Goal: Task Accomplishment & Management: Manage account settings

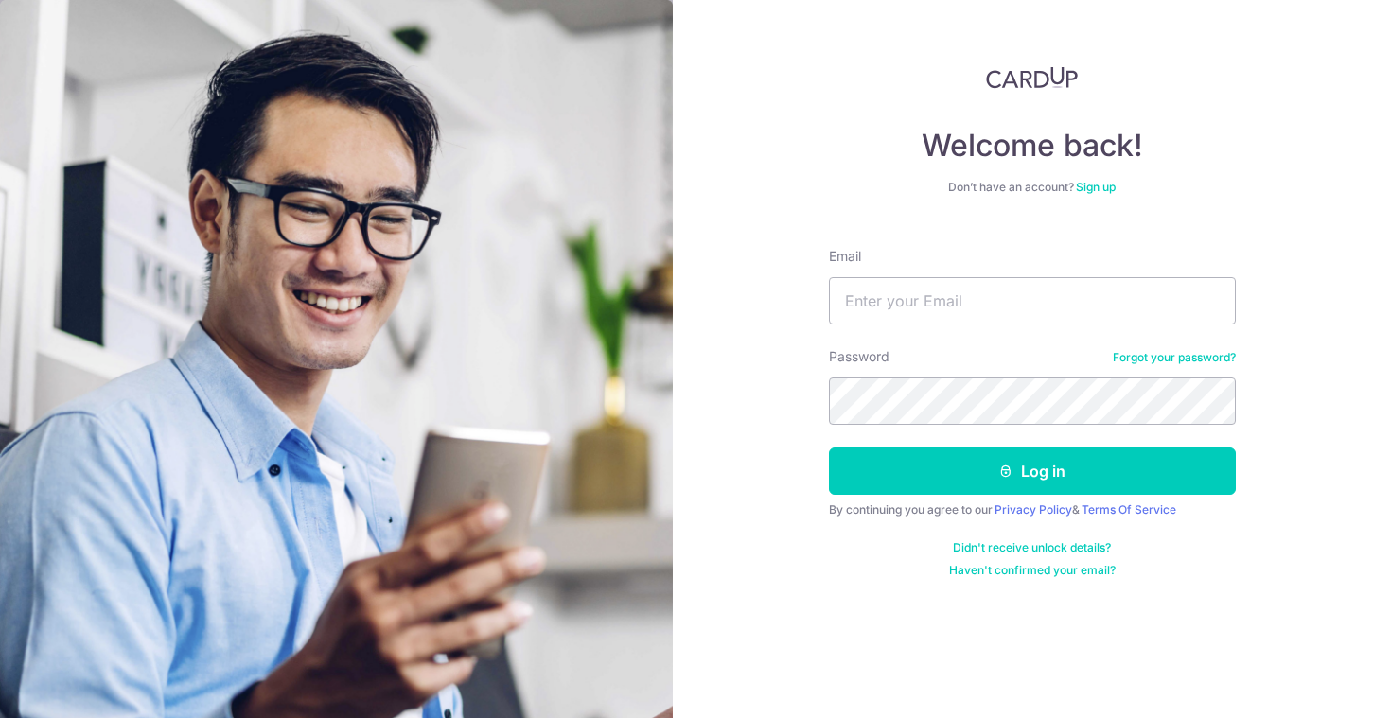
click at [1057, 271] on div "Email" at bounding box center [1032, 286] width 407 height 78
click at [1033, 338] on form "Email Password Forgot your password? Log in By continuing you agree to our Priv…" at bounding box center [1032, 405] width 407 height 345
click at [1033, 323] on input "Email" at bounding box center [1032, 300] width 407 height 47
type input "[EMAIL_ADDRESS][DOMAIN_NAME]"
click at [1098, 182] on link "Sign up" at bounding box center [1096, 187] width 40 height 14
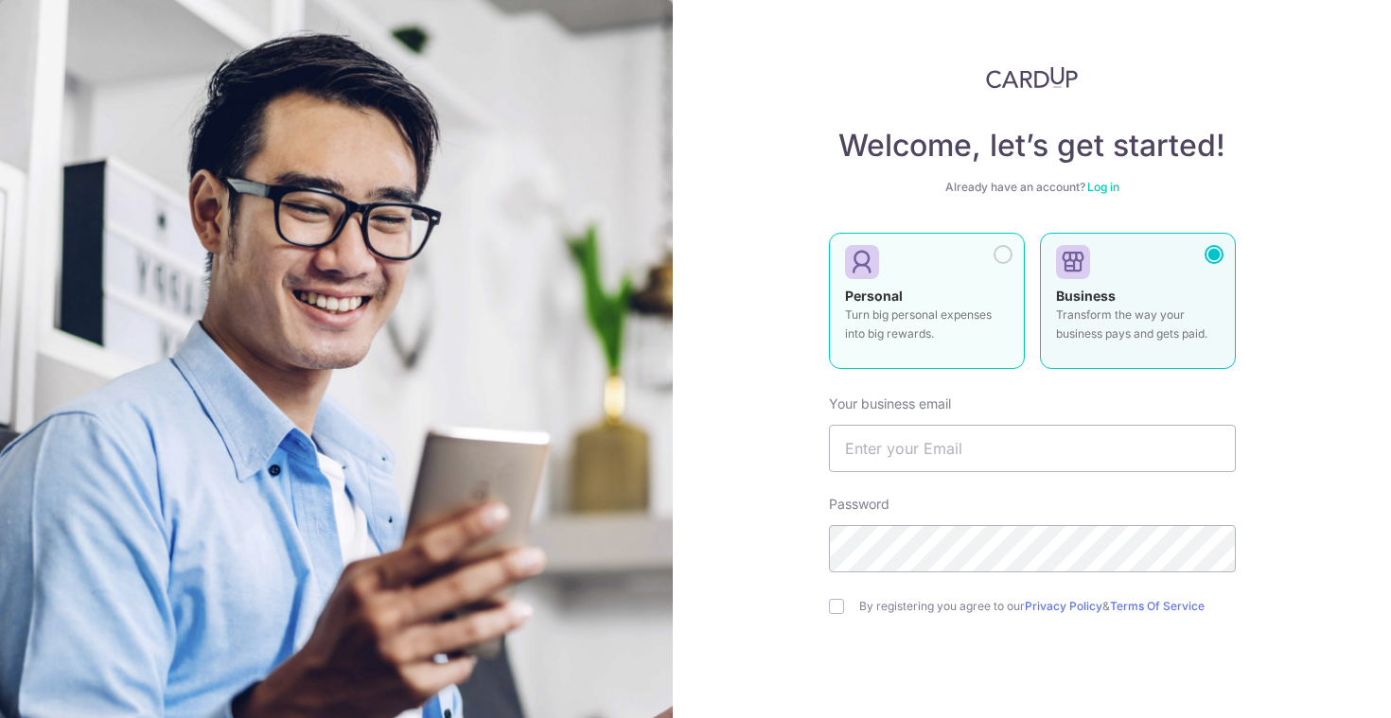
click at [977, 294] on div "Personal Turn big personal expenses into big rewards." at bounding box center [927, 320] width 164 height 66
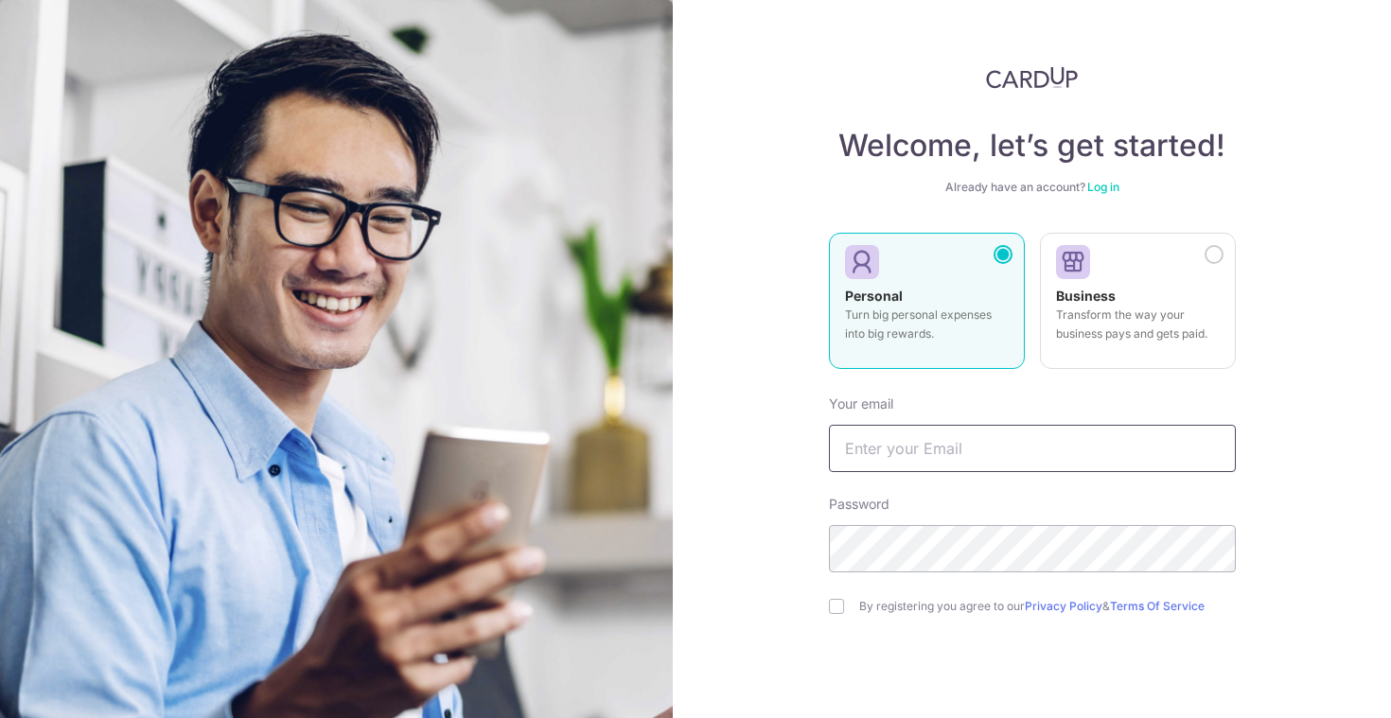
click at [965, 430] on input "text" at bounding box center [1032, 448] width 407 height 47
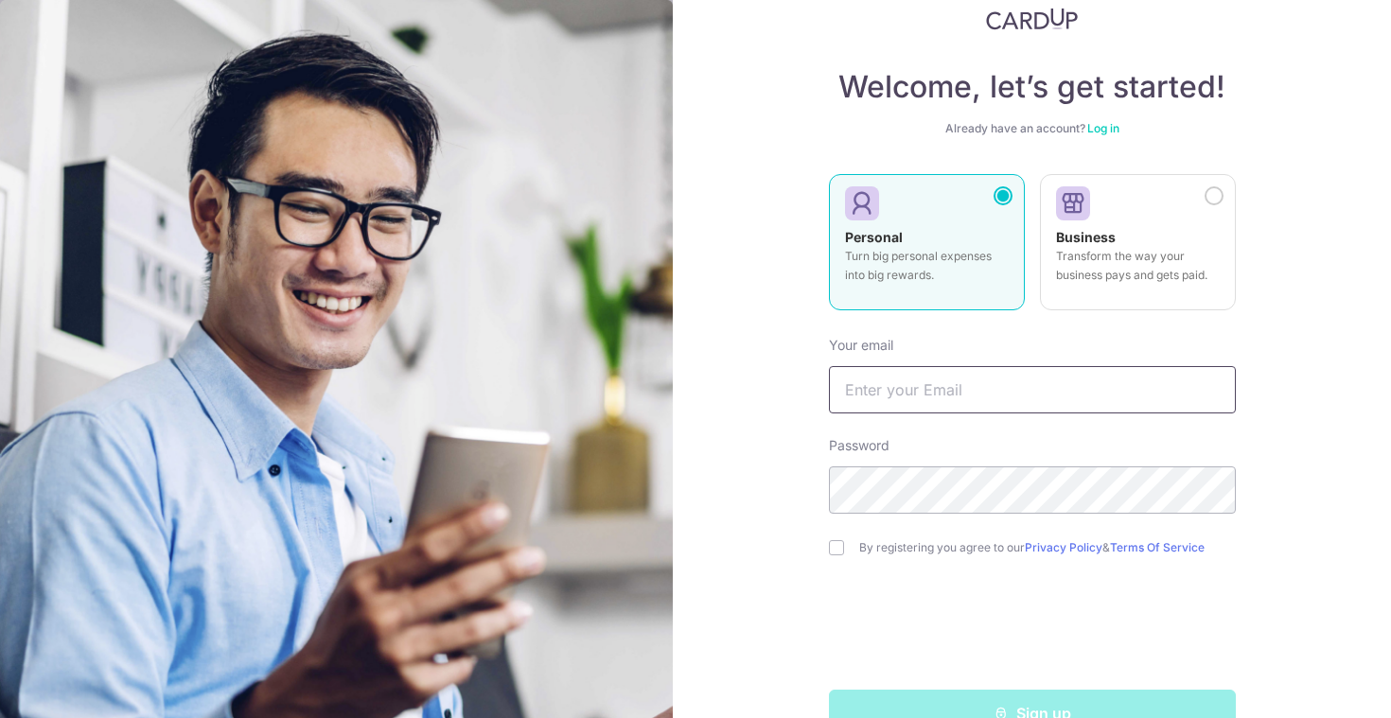
scroll to position [108, 0]
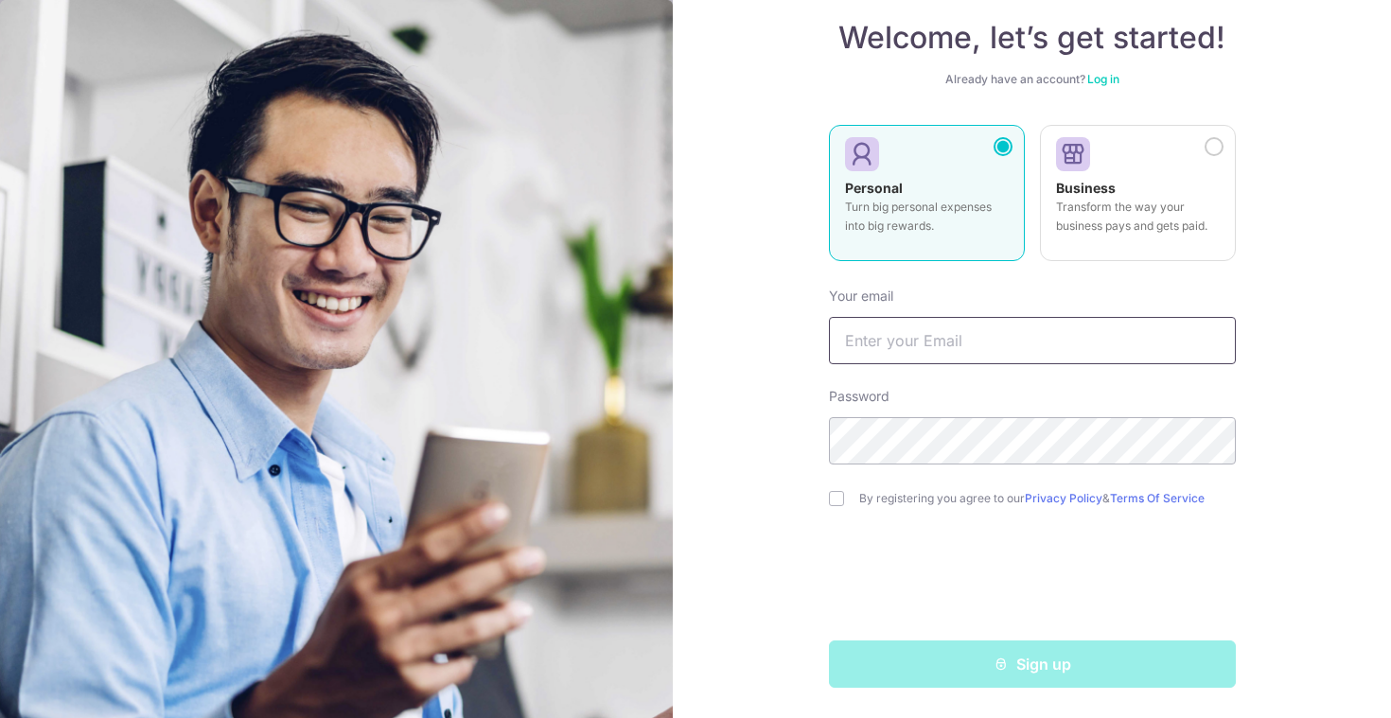
type input "[EMAIL_ADDRESS][DOMAIN_NAME]"
click at [834, 489] on div "By registering you agree to our Privacy Policy & Terms Of Service" at bounding box center [1032, 498] width 407 height 23
click at [835, 492] on input "checkbox" at bounding box center [836, 498] width 15 height 15
checkbox input "true"
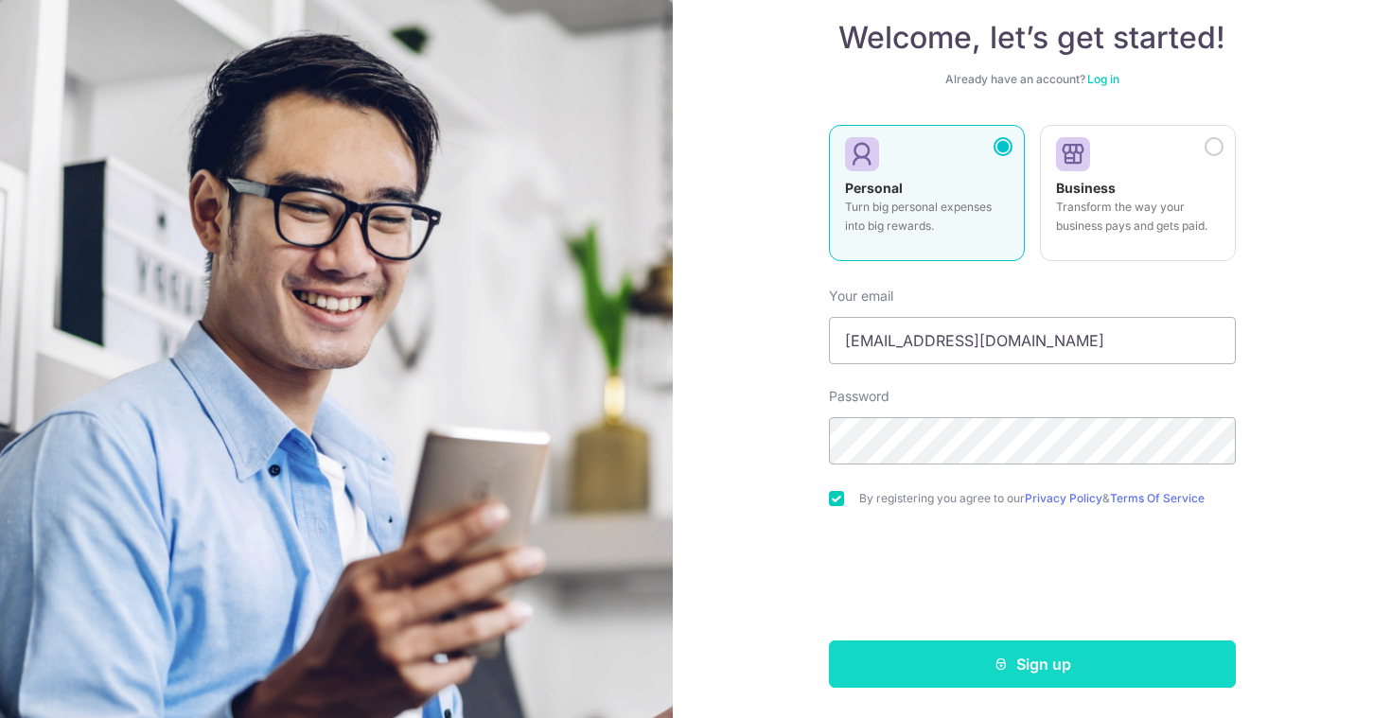
click at [953, 659] on button "Sign up" at bounding box center [1032, 664] width 407 height 47
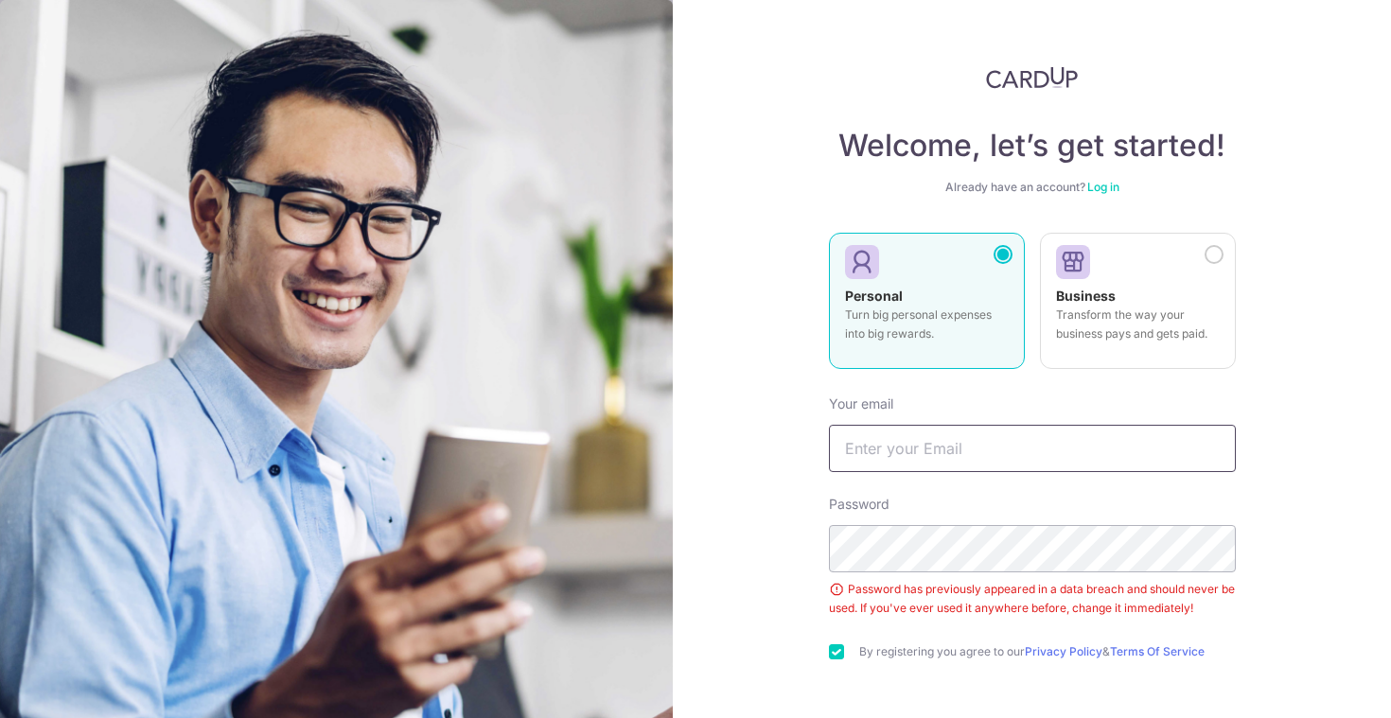
click at [1107, 440] on input "text" at bounding box center [1032, 448] width 407 height 47
type input "melrosetqh@gmail.com"
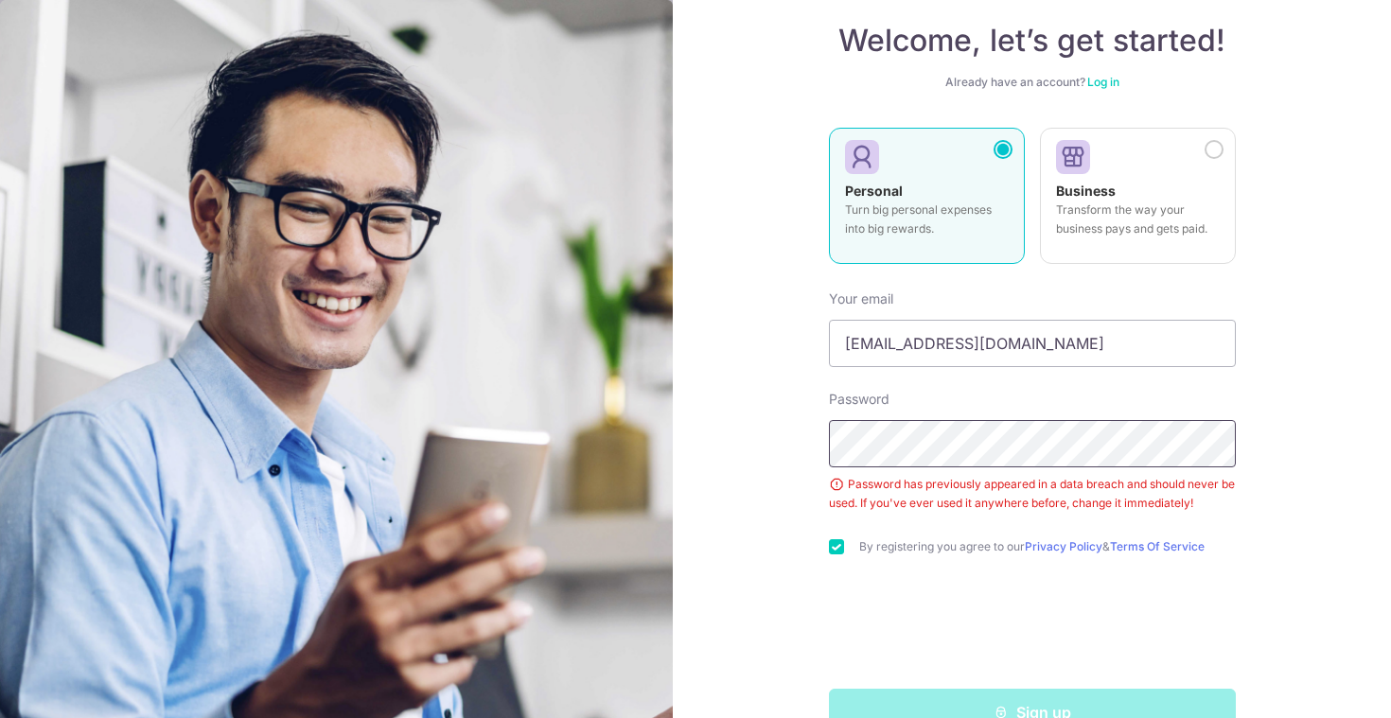
scroll to position [132, 0]
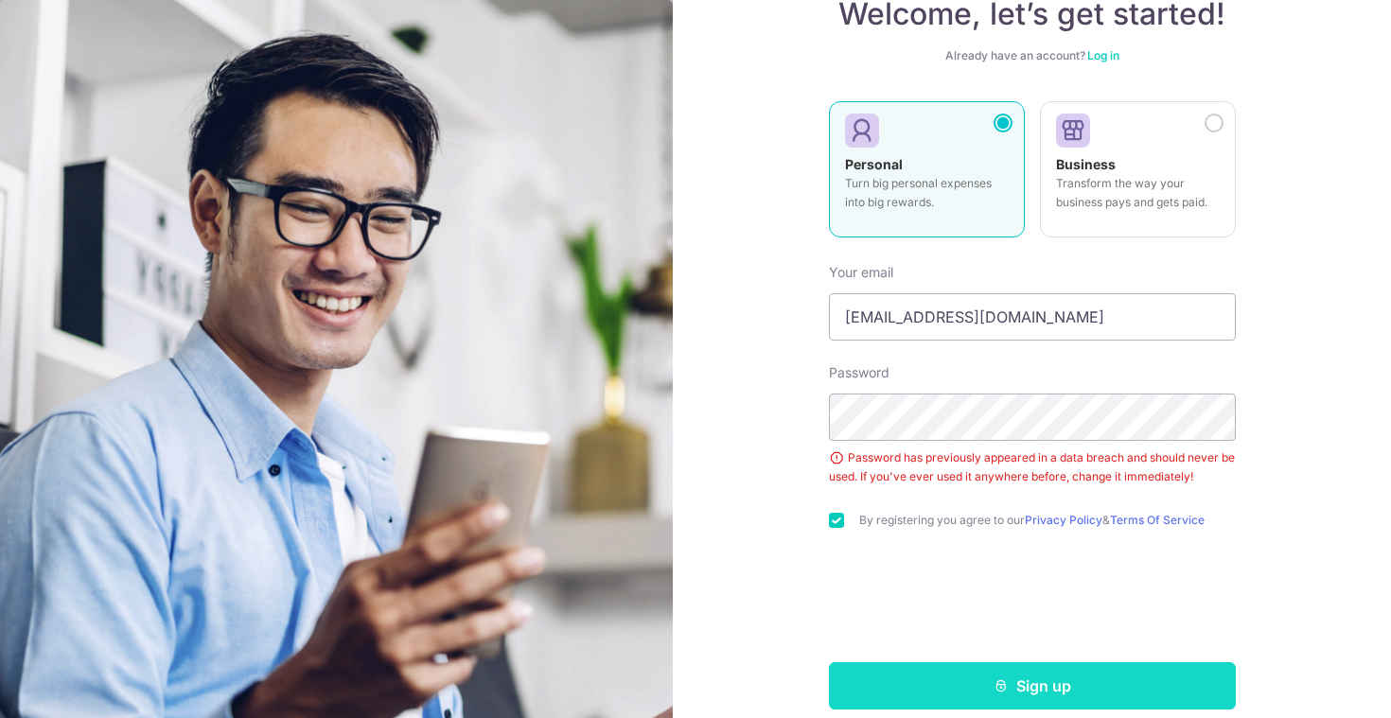
click at [965, 688] on button "Sign up" at bounding box center [1032, 685] width 407 height 47
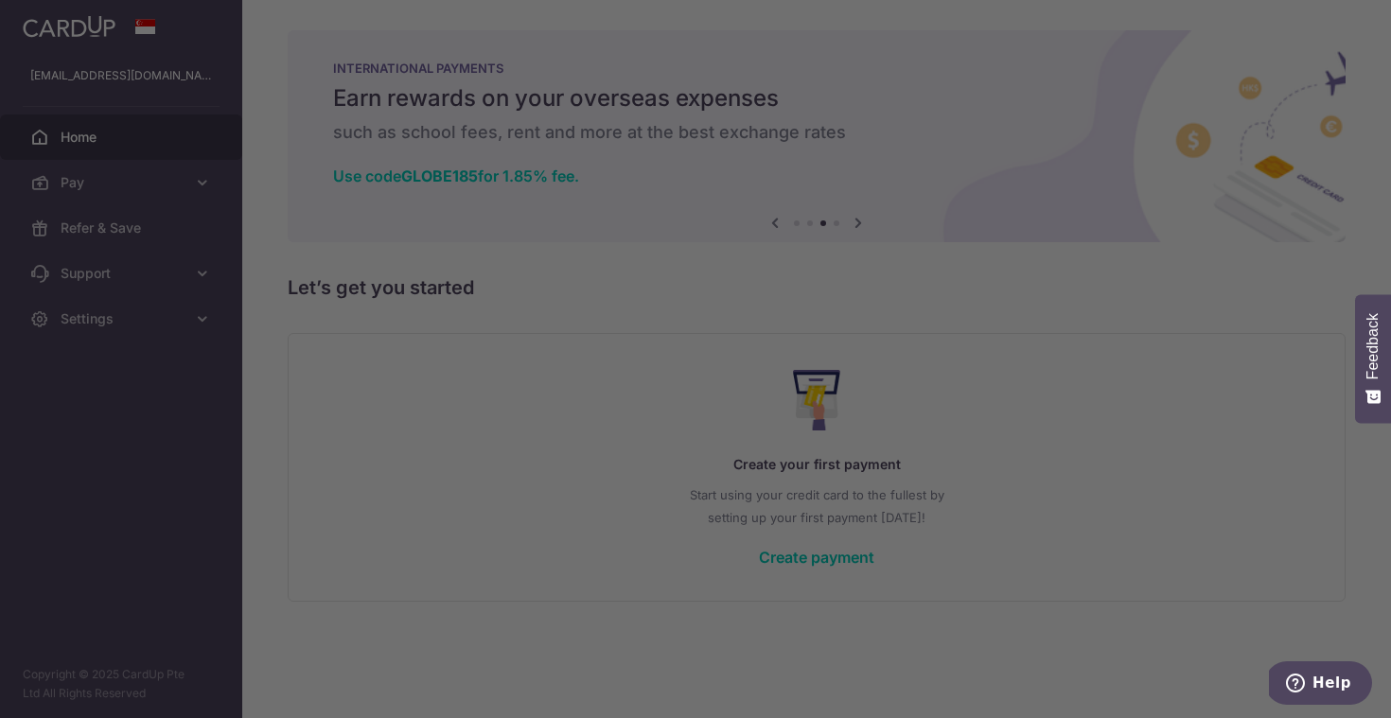
click at [900, 111] on h5 "Earn rewards on your overseas expenses" at bounding box center [816, 98] width 967 height 30
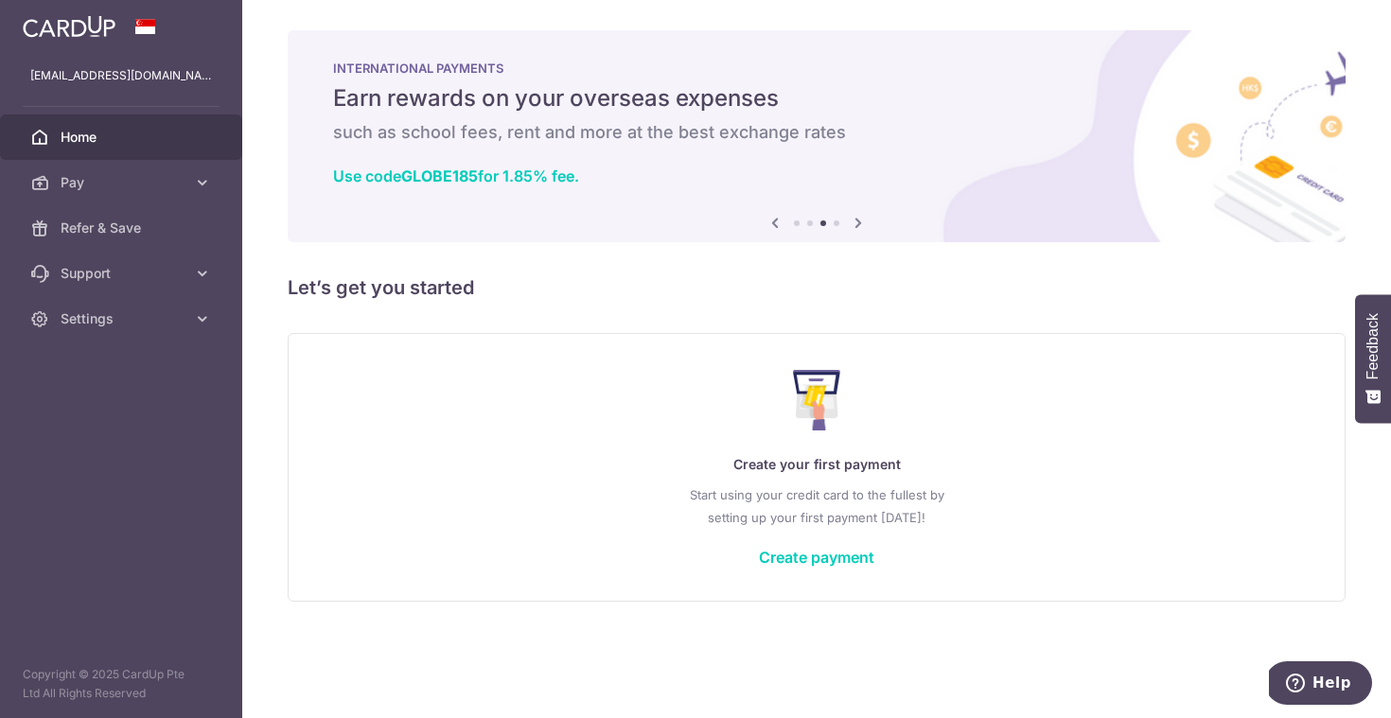
click at [900, 111] on h5 "Earn rewards on your overseas expenses" at bounding box center [816, 98] width 967 height 30
click at [152, 219] on span "Refer & Save" at bounding box center [123, 228] width 125 height 19
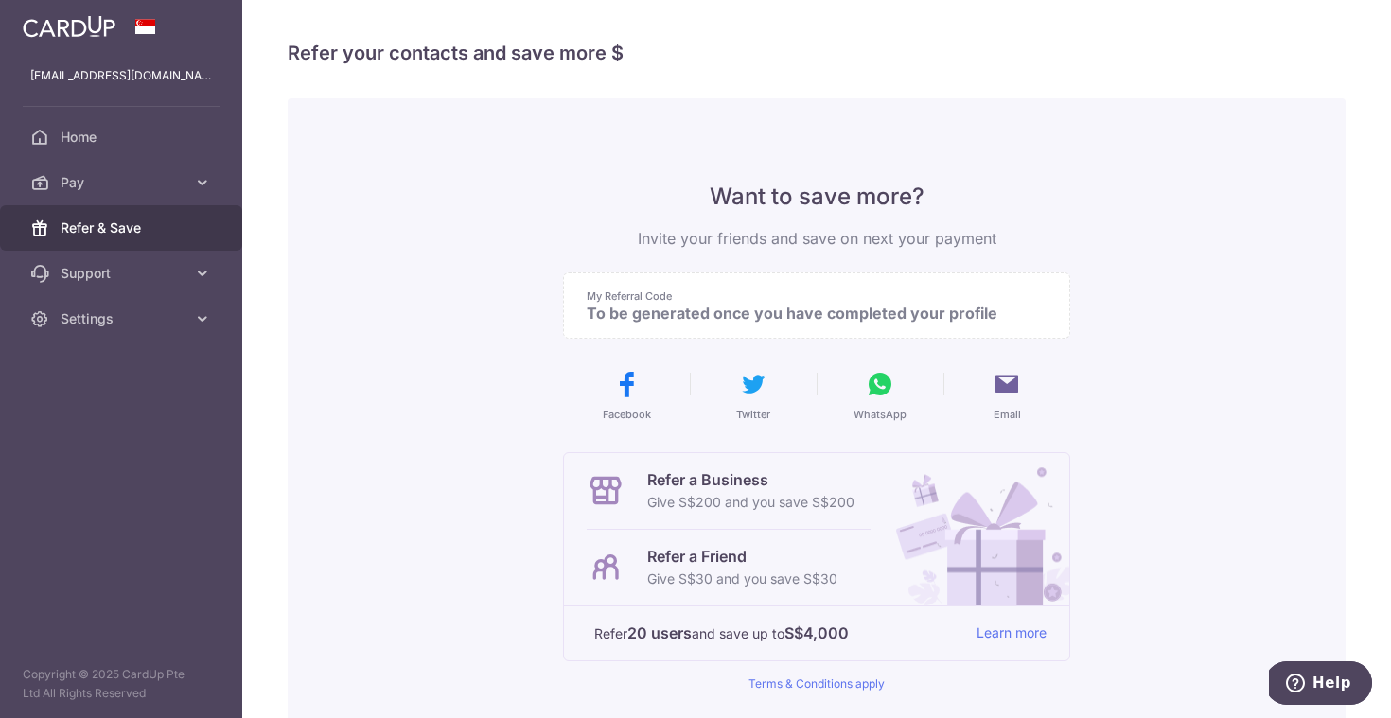
click at [722, 301] on p "My Referral Code" at bounding box center [809, 296] width 445 height 15
click at [131, 132] on span "Home" at bounding box center [123, 137] width 125 height 19
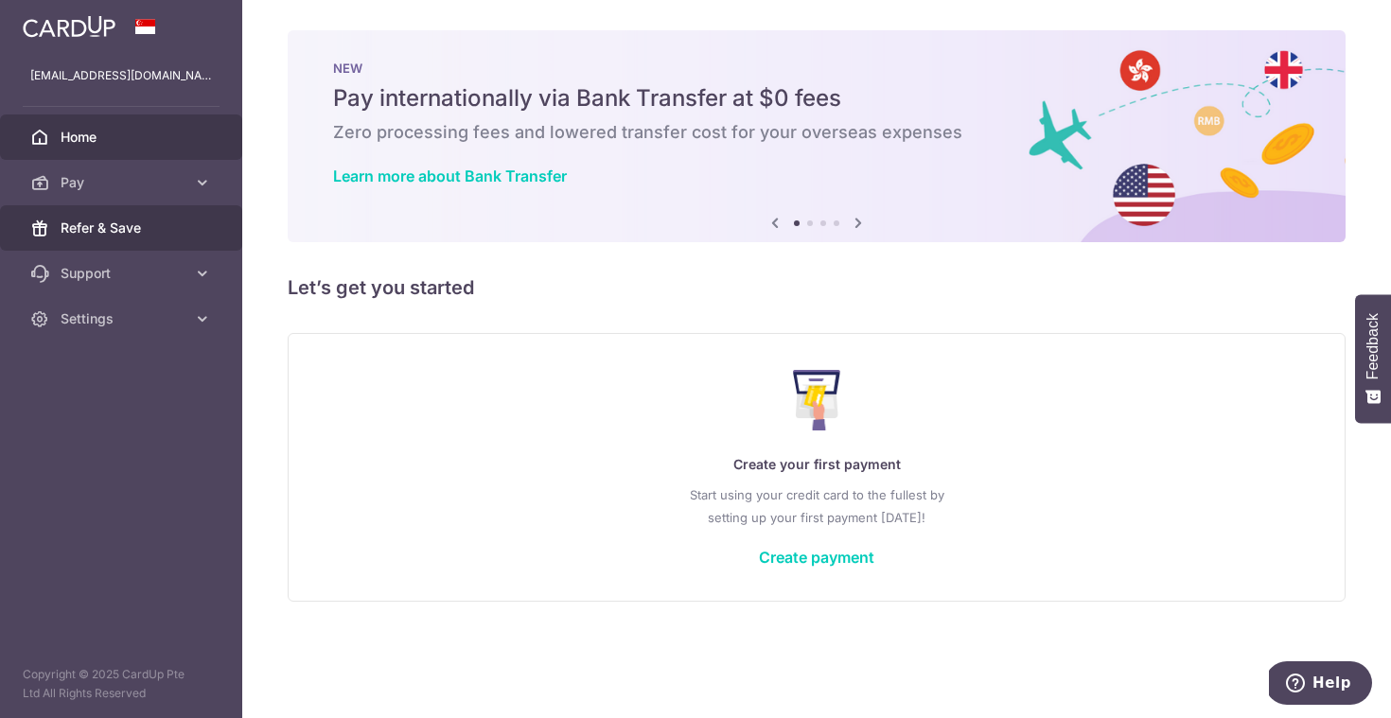
click at [95, 242] on link "Refer & Save" at bounding box center [121, 227] width 242 height 45
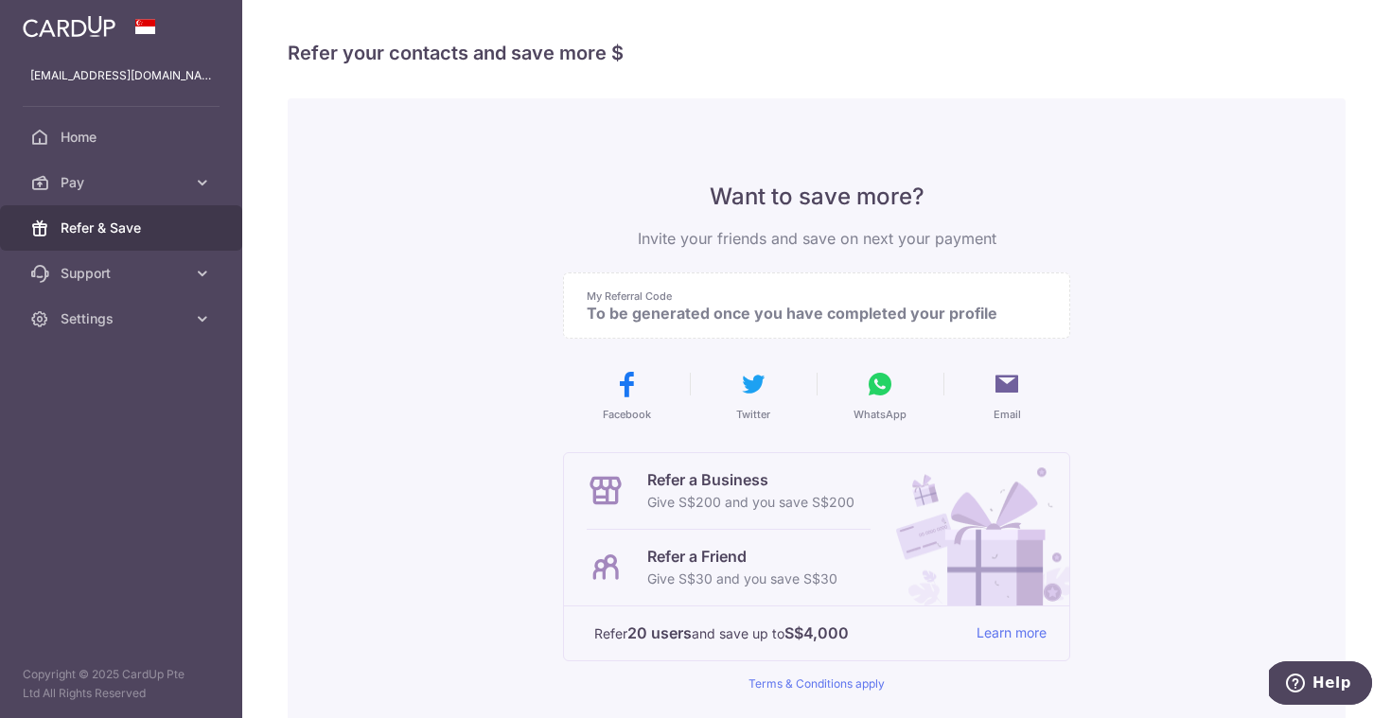
click at [738, 305] on p "To be generated once you have completed your profile" at bounding box center [809, 313] width 445 height 19
click at [133, 187] on span "Pay" at bounding box center [123, 182] width 125 height 19
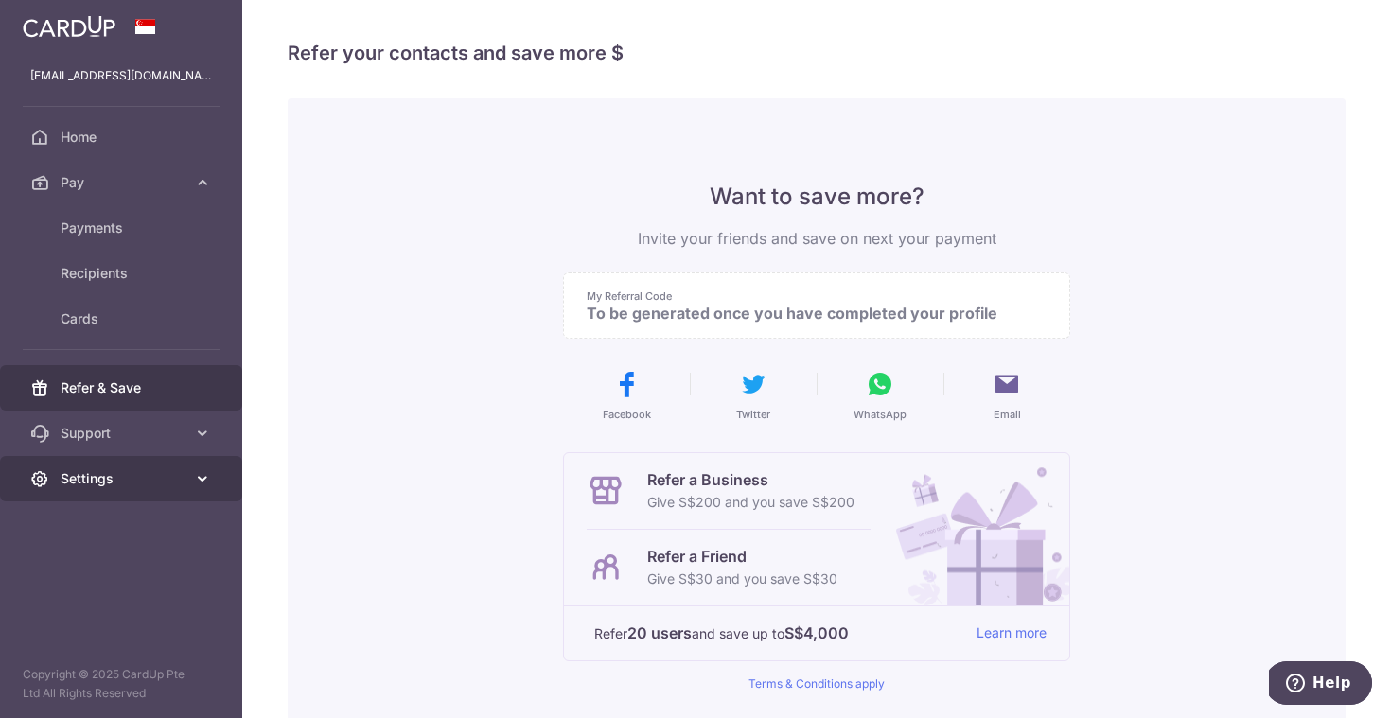
click at [98, 473] on span "Settings" at bounding box center [123, 478] width 125 height 19
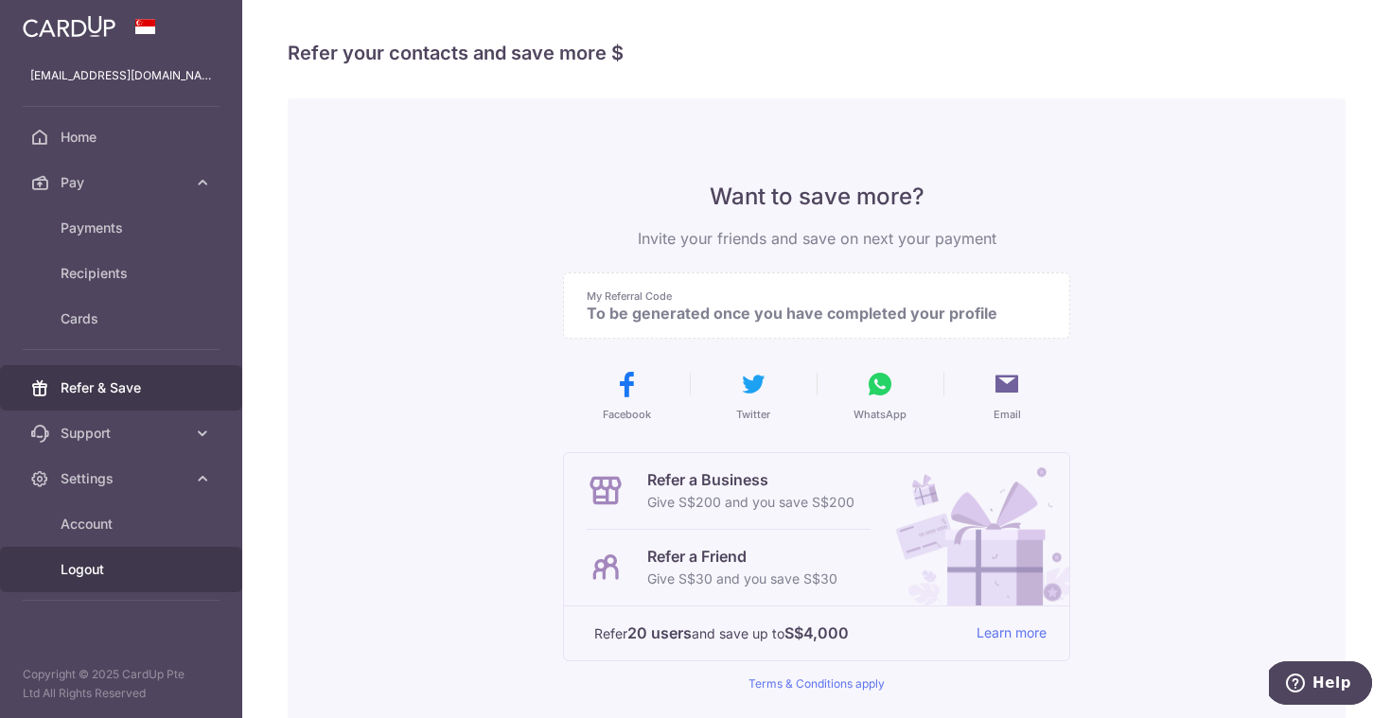
click at [111, 573] on span "Logout" at bounding box center [123, 569] width 125 height 19
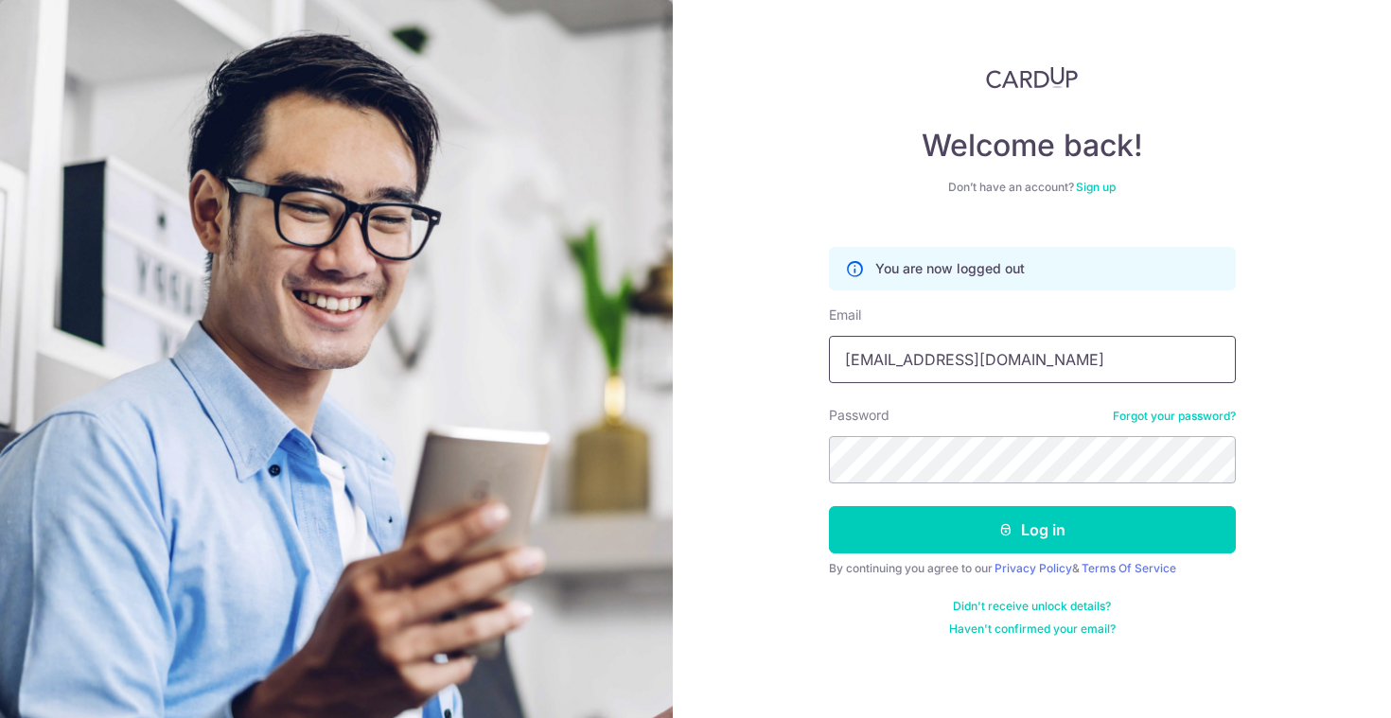
click at [1011, 364] on input "[EMAIL_ADDRESS][DOMAIN_NAME]" at bounding box center [1032, 359] width 407 height 47
type input "[EMAIL_ADDRESS][DOMAIN_NAME]"
click at [1225, 413] on link "Forgot your password?" at bounding box center [1174, 416] width 123 height 15
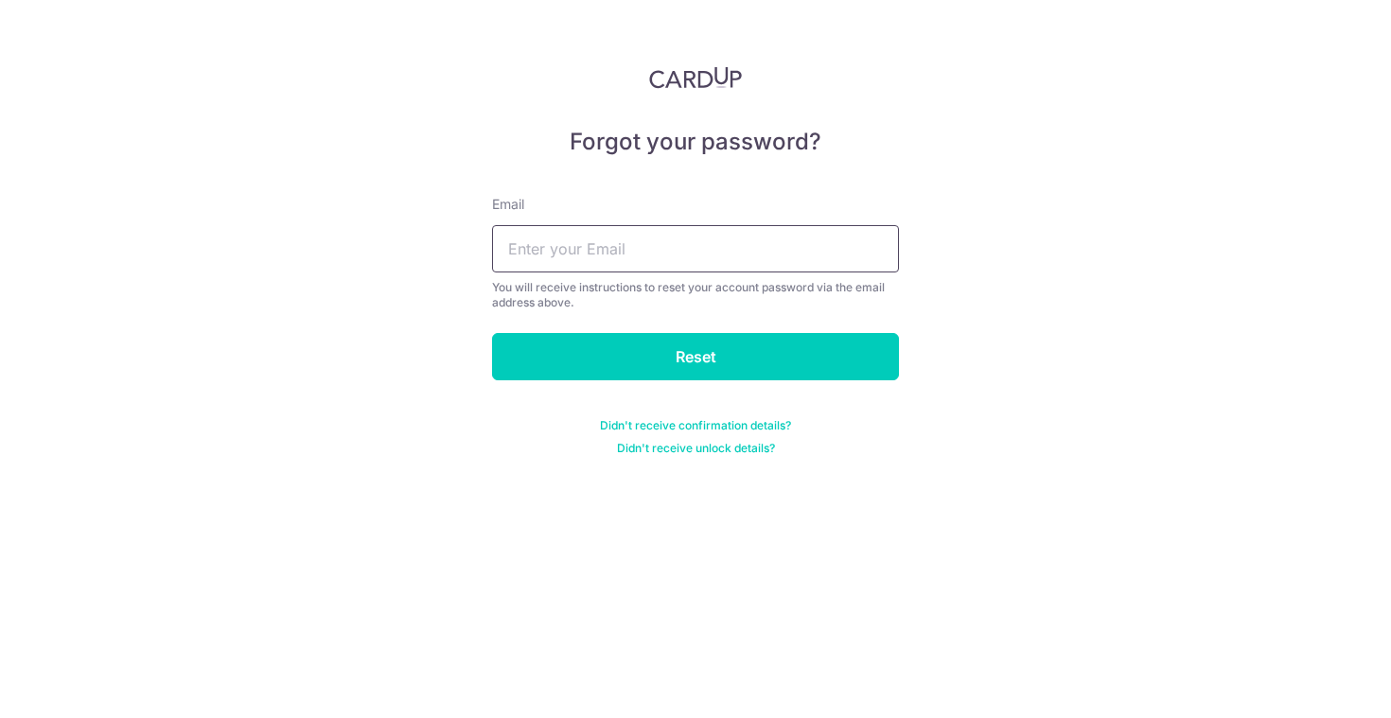
click at [689, 257] on input "text" at bounding box center [695, 248] width 407 height 47
type input "[EMAIL_ADDRESS][DOMAIN_NAME]"
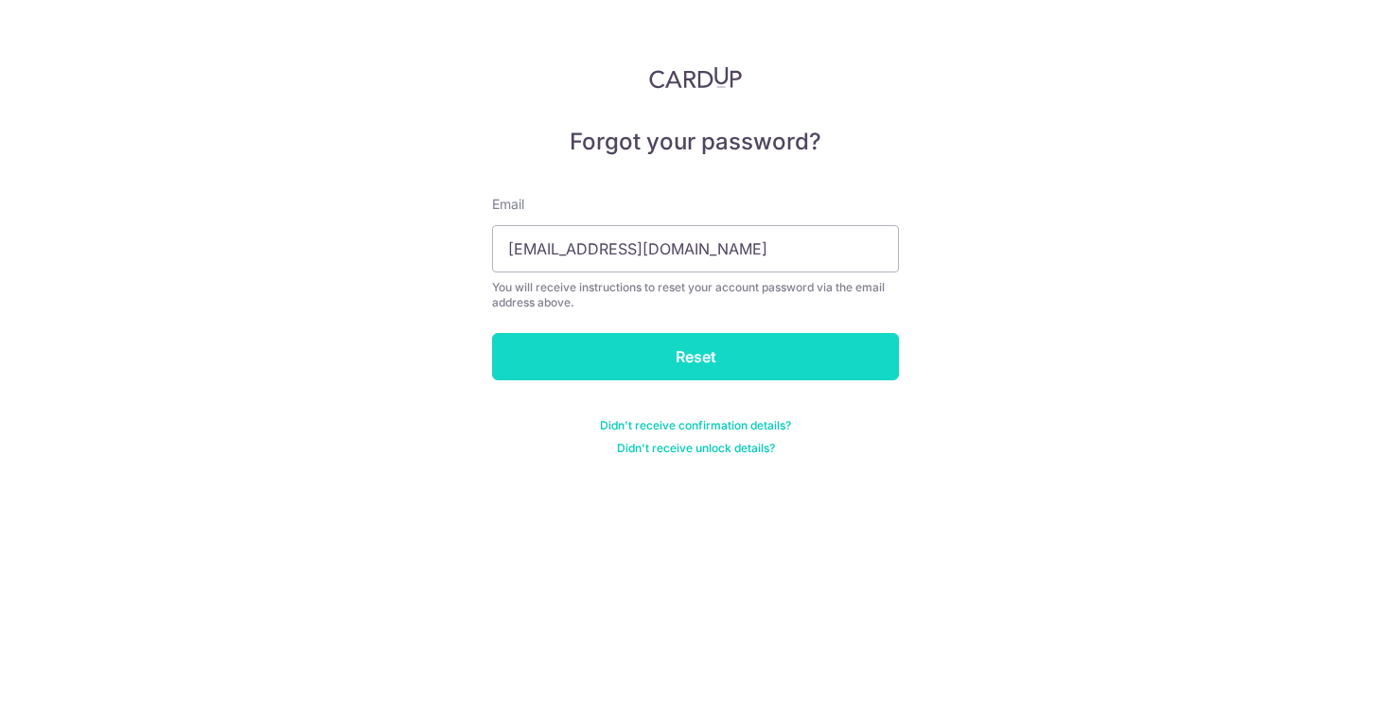
click at [679, 371] on input "Reset" at bounding box center [695, 356] width 407 height 47
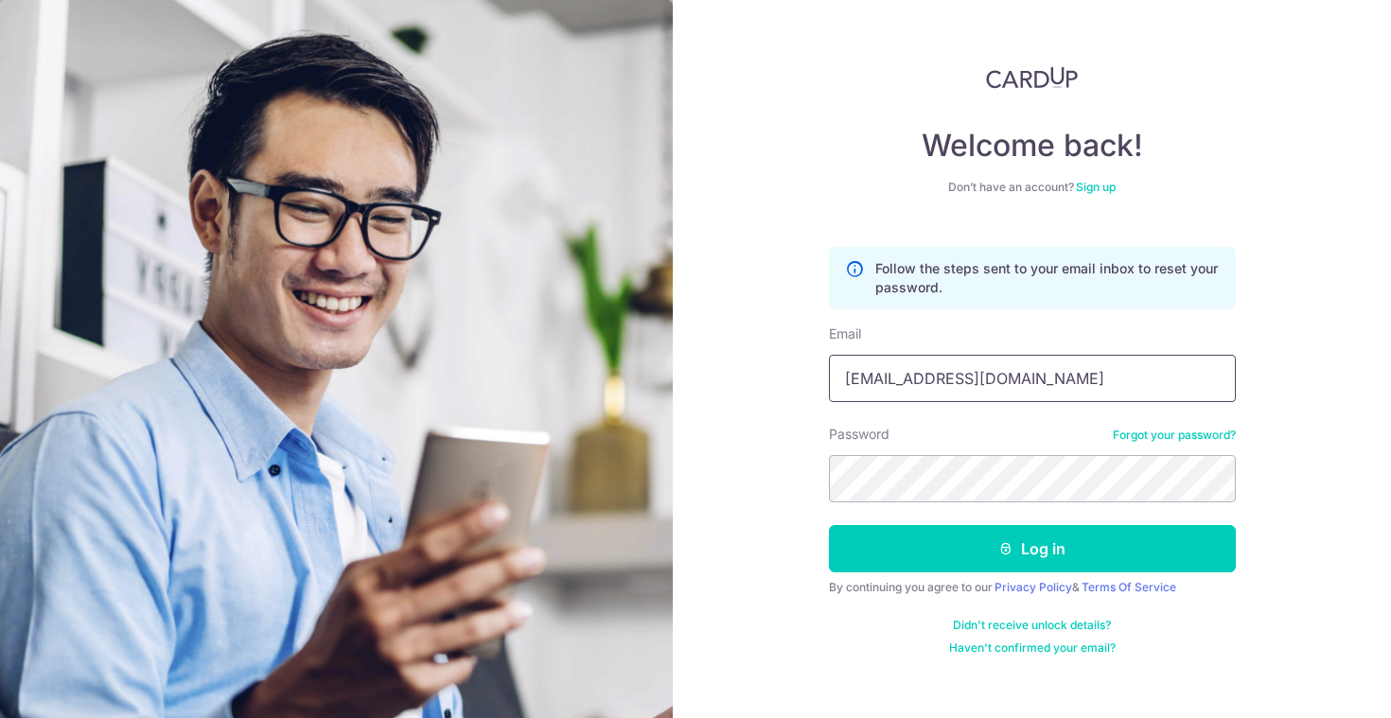
click at [950, 369] on input "melrosetqh@gmail.com" at bounding box center [1032, 378] width 407 height 47
type input "[EMAIL_ADDRESS][DOMAIN_NAME]"
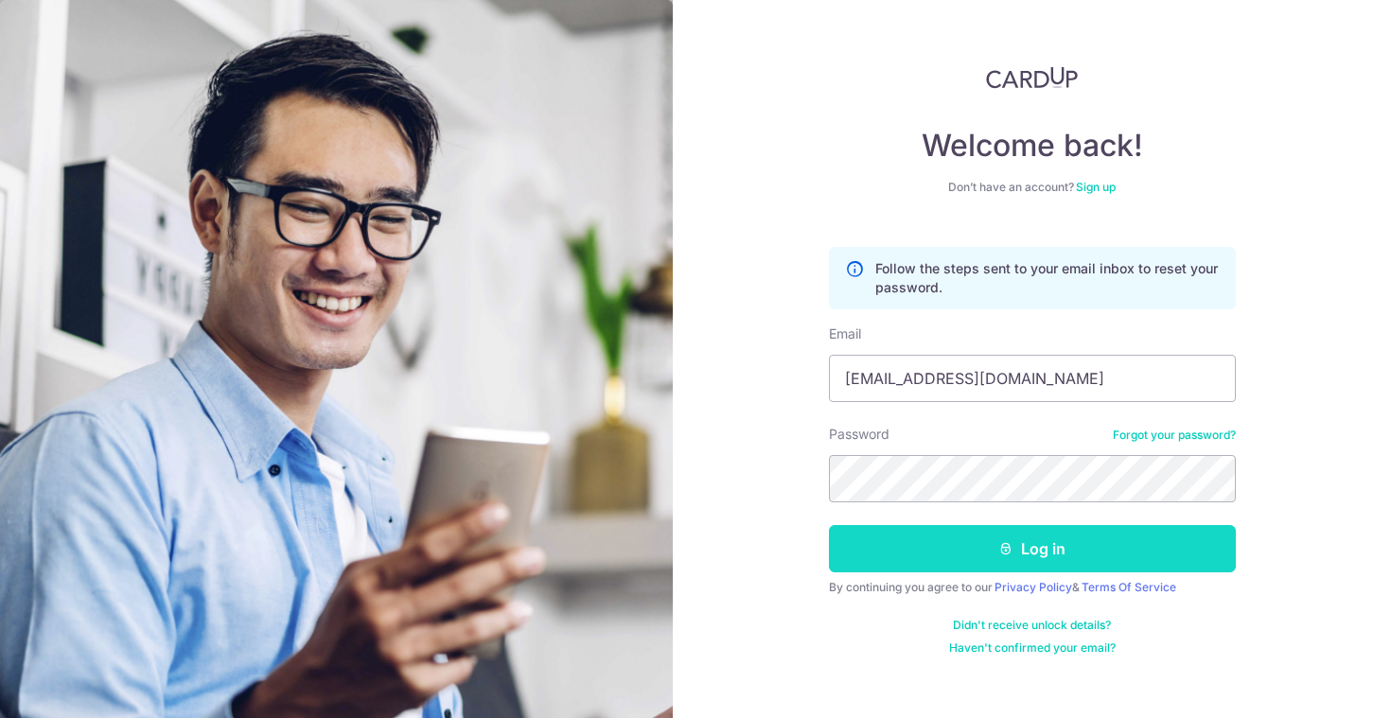
click at [1001, 550] on icon "submit" at bounding box center [1005, 548] width 15 height 15
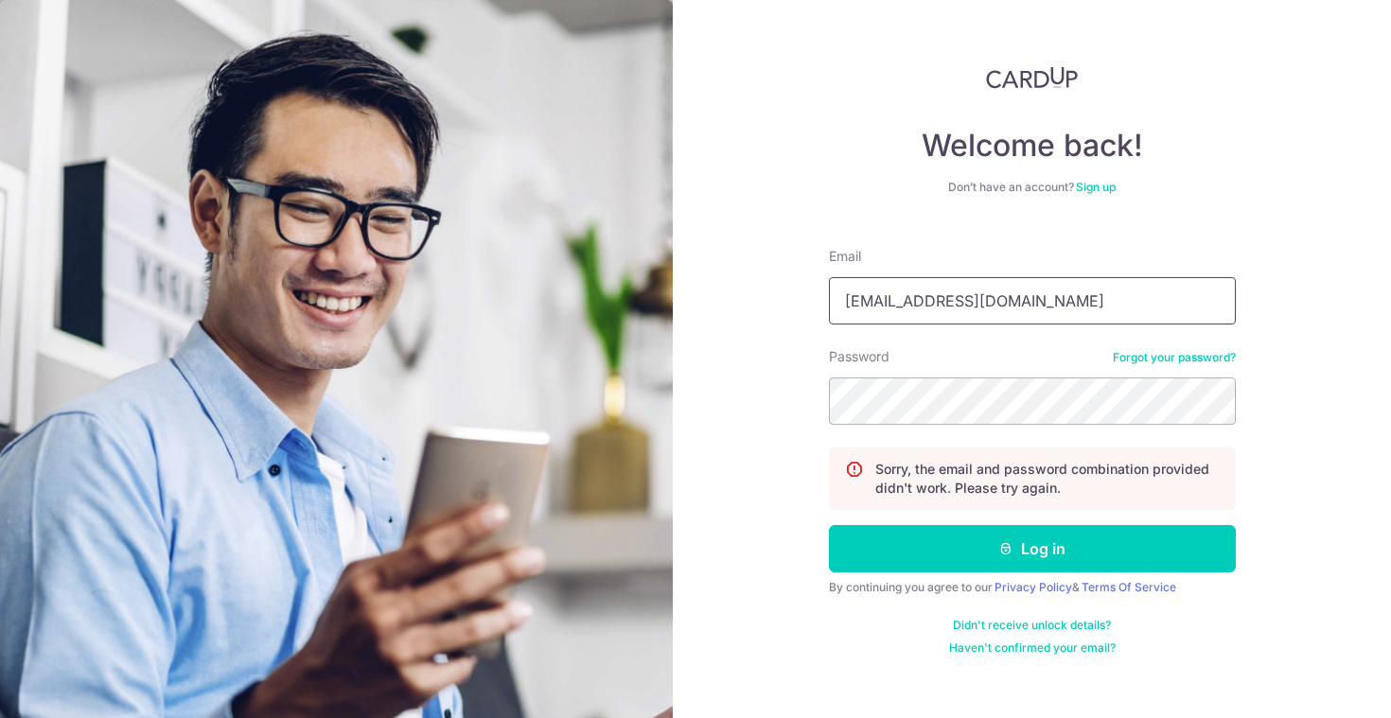
click at [932, 305] on input "melrosetqh@gmail.com" at bounding box center [1032, 300] width 407 height 47
type input "[EMAIL_ADDRESS][DOMAIN_NAME]"
click at [829, 525] on button "Log in" at bounding box center [1032, 548] width 407 height 47
